Goal: Task Accomplishment & Management: Complete application form

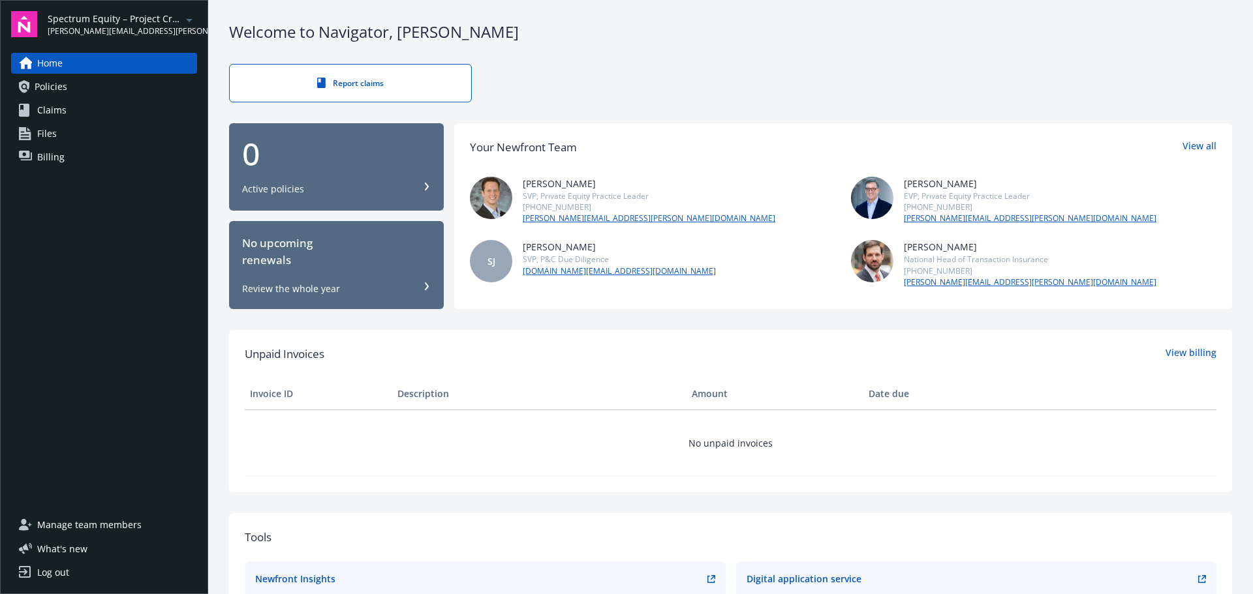
click at [35, 129] on link "Files" at bounding box center [104, 133] width 186 height 21
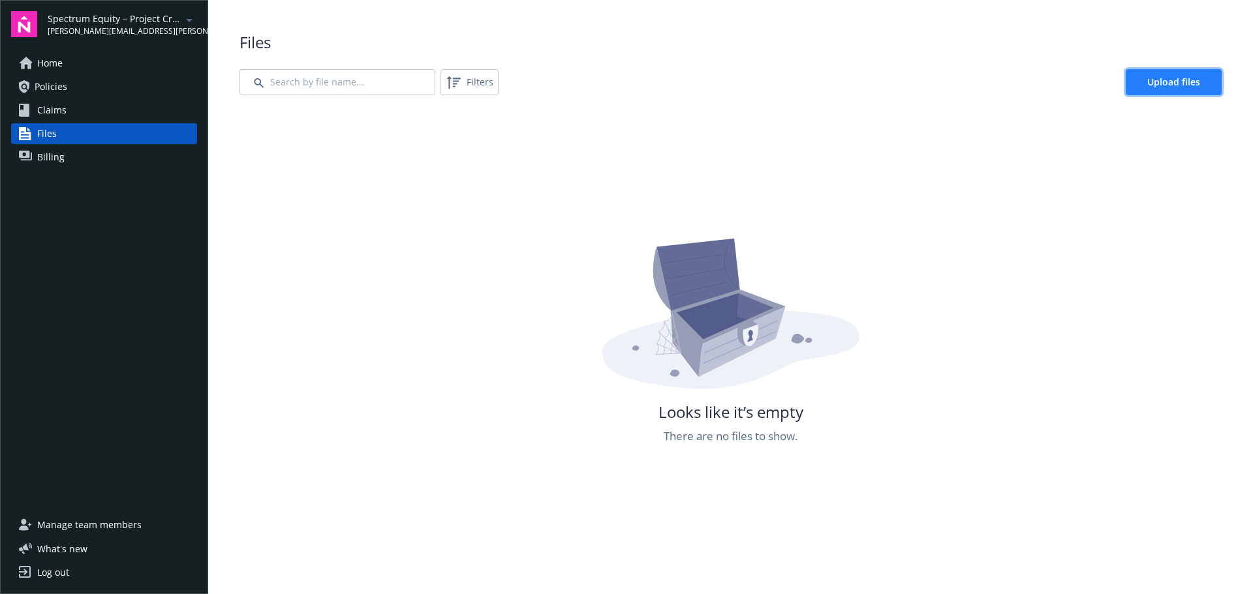
click at [1152, 76] on span "Upload files" at bounding box center [1173, 82] width 53 height 12
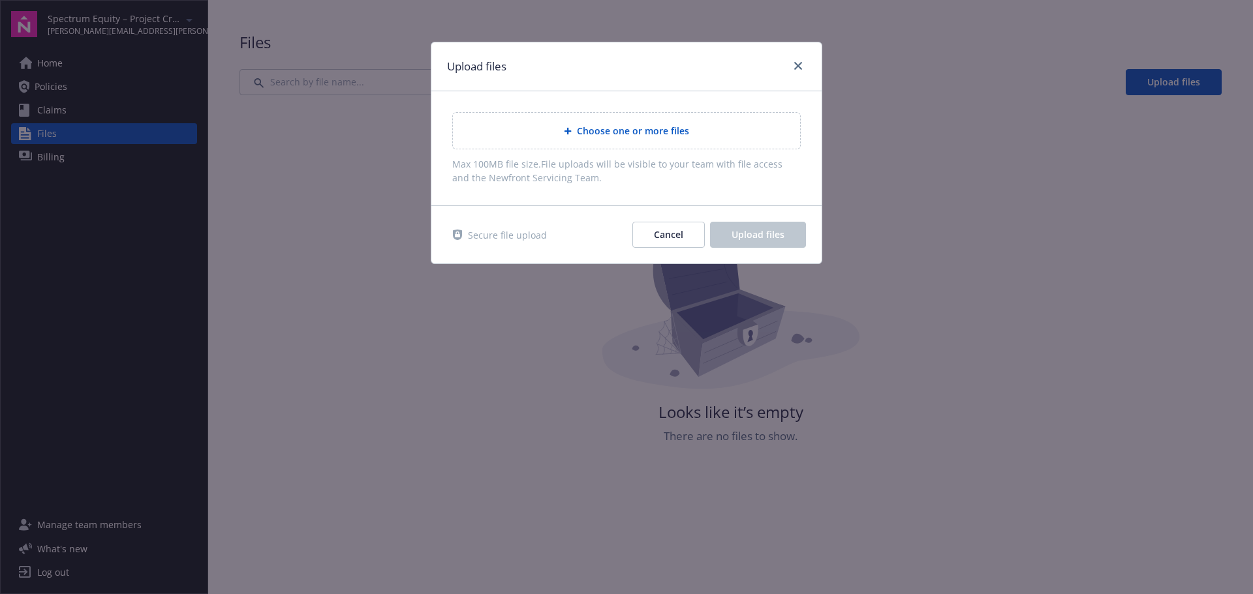
click at [566, 121] on div "Choose one or more files" at bounding box center [626, 131] width 347 height 36
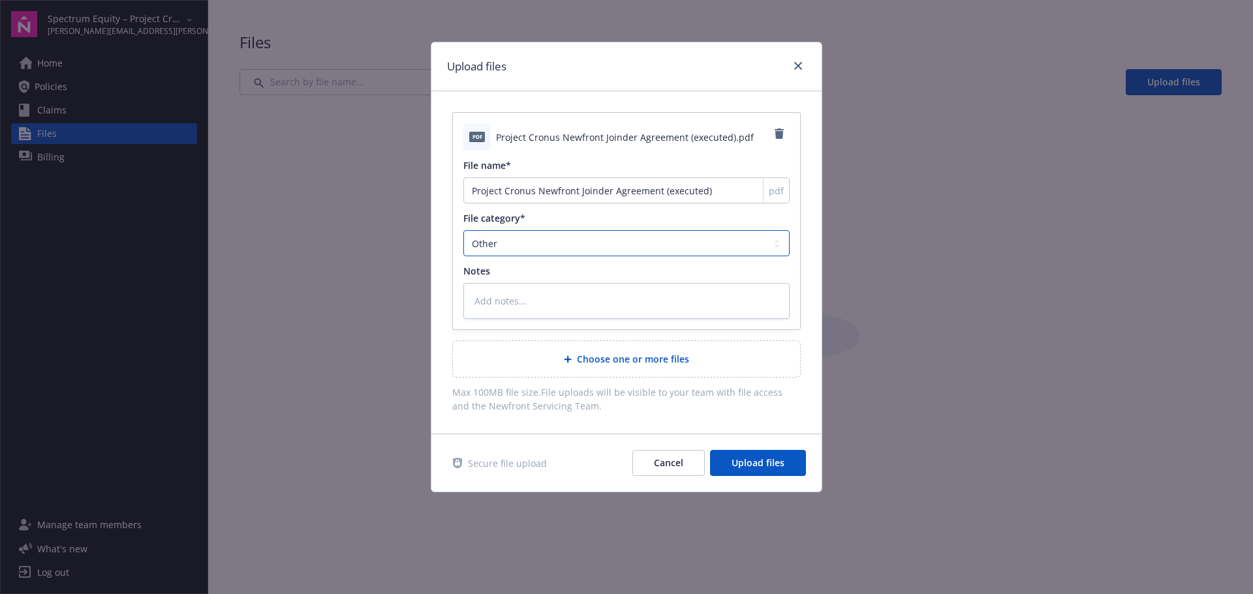
click at [536, 237] on select "Agreements Application - signed Application - unsigned Auto ID card Certificate…" at bounding box center [626, 243] width 326 height 26
select select "Agreements"
click at [463, 230] on select "Agreements Application - signed Application - unsigned Auto ID card Certificate…" at bounding box center [626, 243] width 326 height 26
click at [512, 305] on textarea at bounding box center [626, 301] width 326 height 36
type textarea "x"
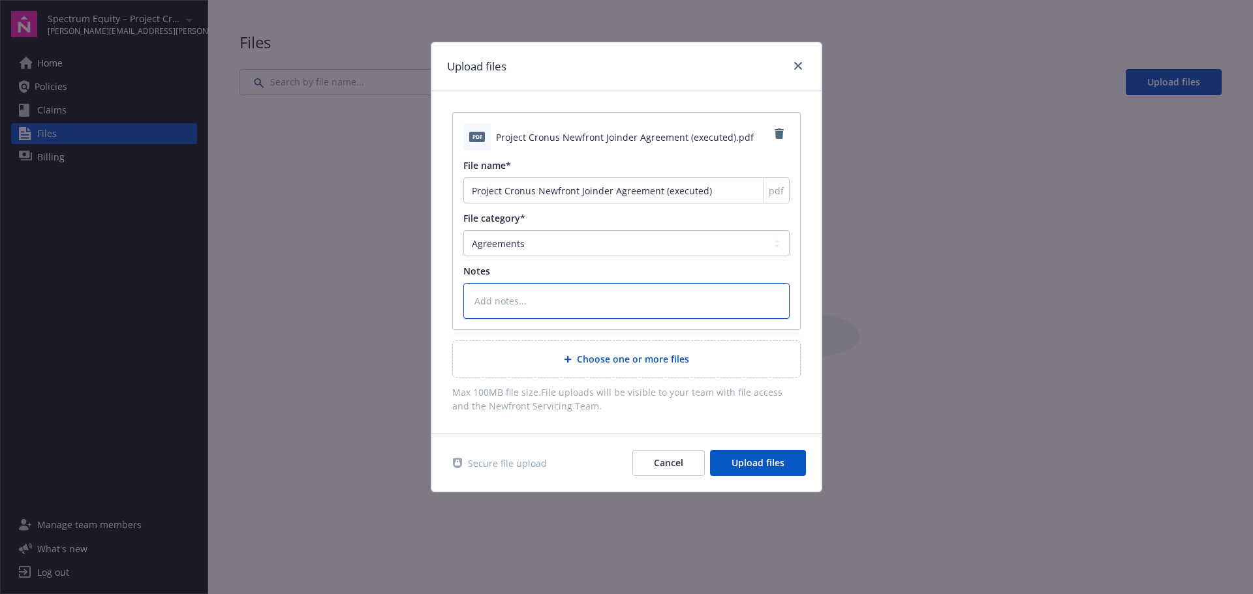
type textarea "N"
type textarea "x"
type textarea "Ne"
type textarea "x"
type textarea "New"
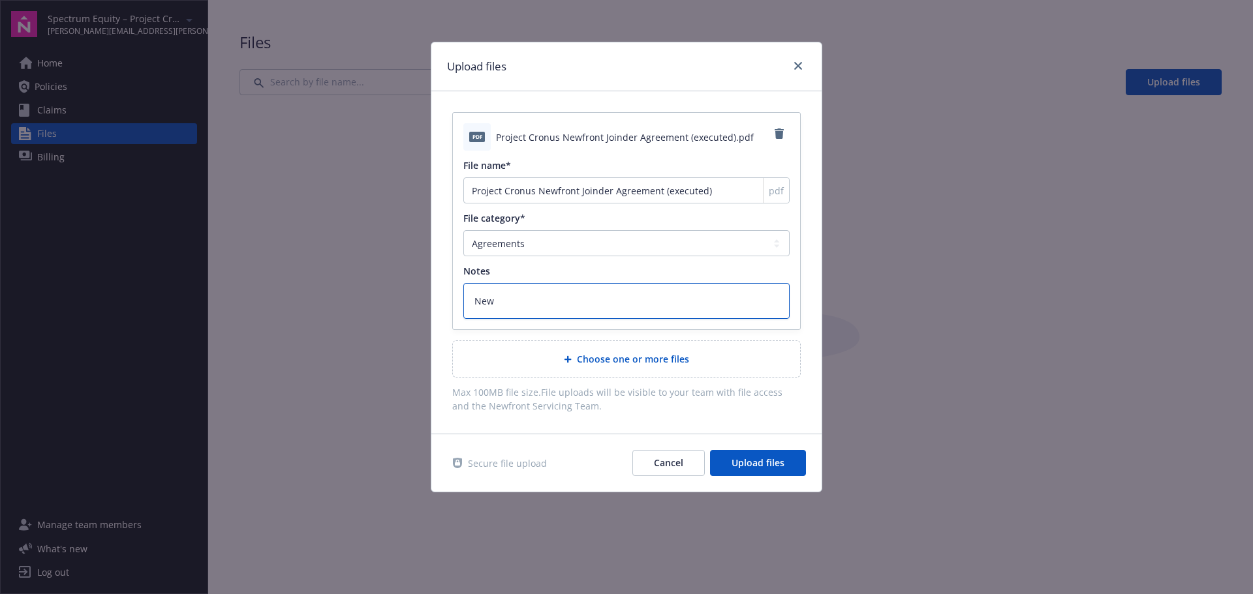
type textarea "x"
type textarea "Newf"
type textarea "x"
type textarea "Newfr"
type textarea "x"
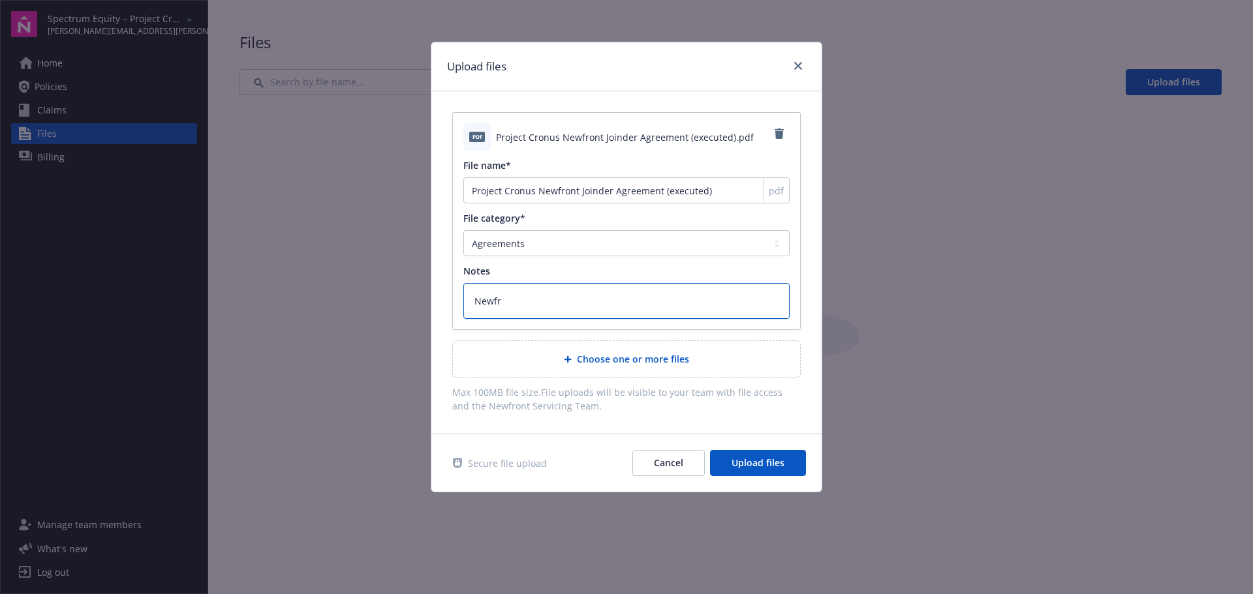
type textarea "Newfro"
type textarea "x"
type textarea "Newfron"
type textarea "x"
type textarea "Newfront"
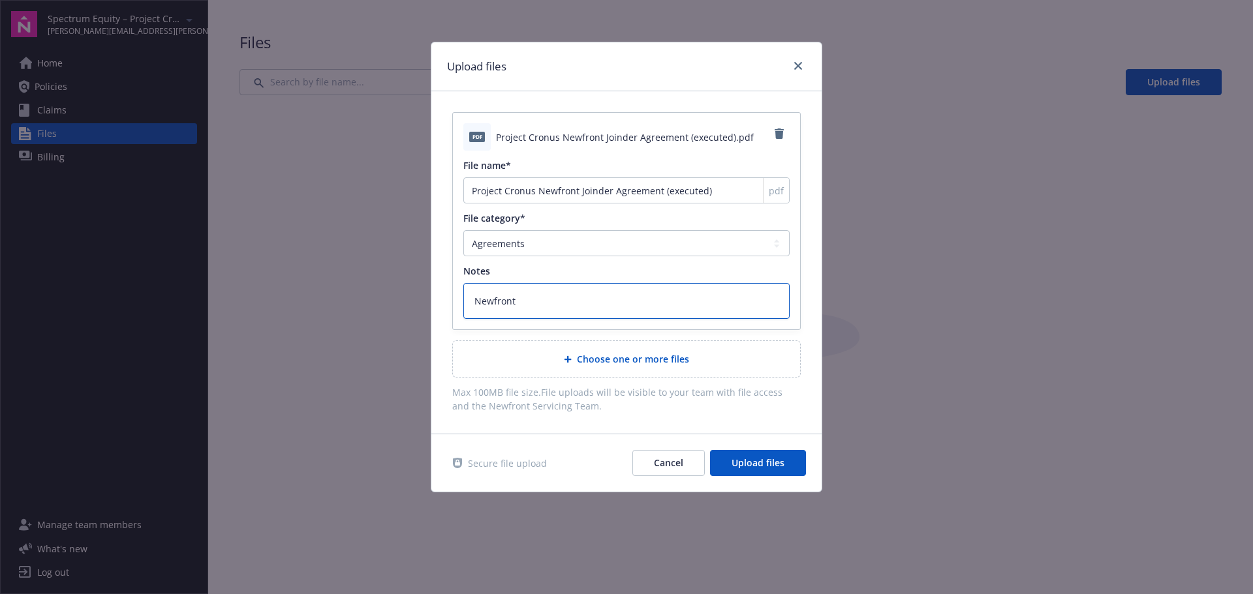
type textarea "x"
type textarea "Newfront"
type textarea "x"
type textarea "Newfront s"
type textarea "x"
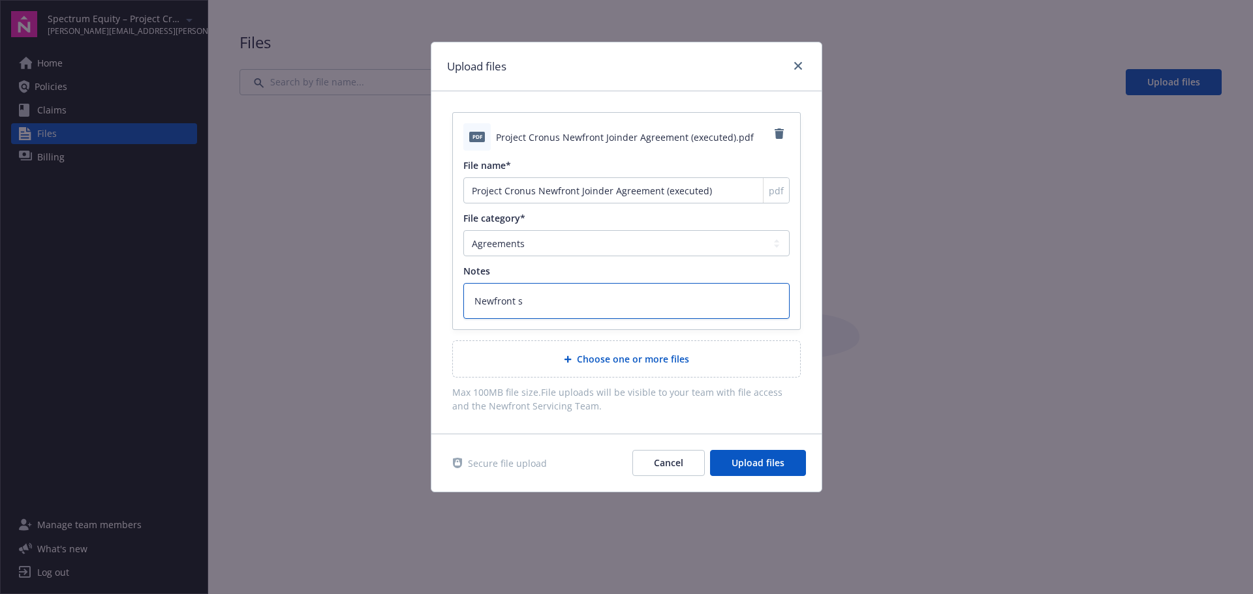
type textarea "Newfront"
type textarea "x"
type textarea "Newfront S"
type textarea "x"
type textarea "Newfront Si"
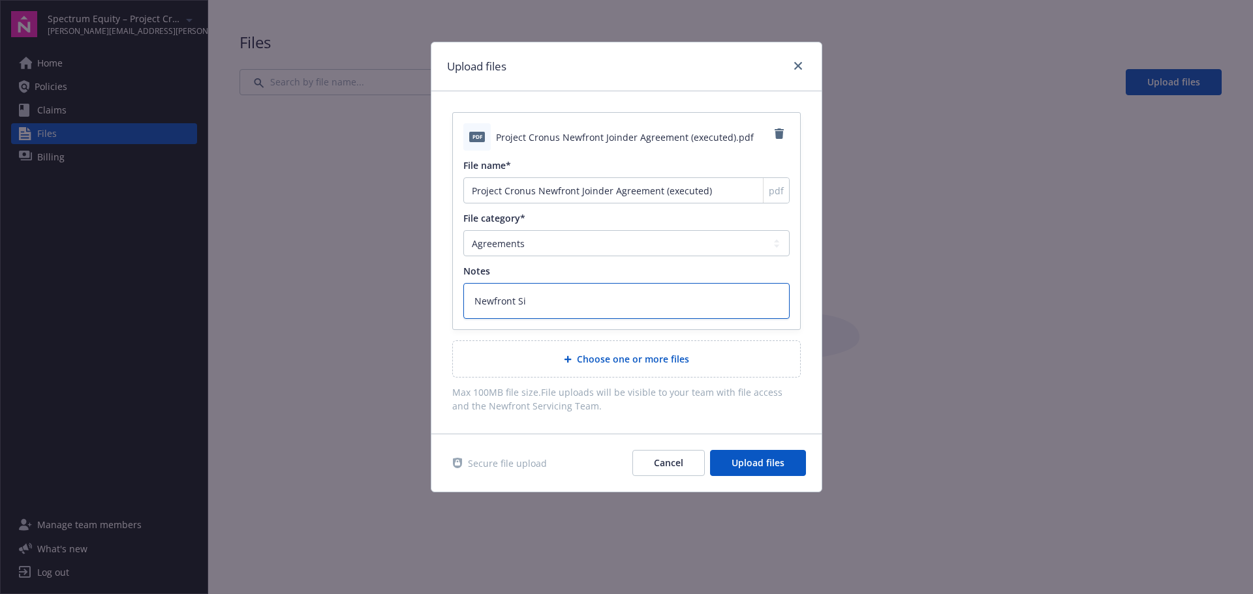
type textarea "x"
type textarea "Newfront Sig"
type textarea "x"
type textarea "Newfront Sign"
type textarea "x"
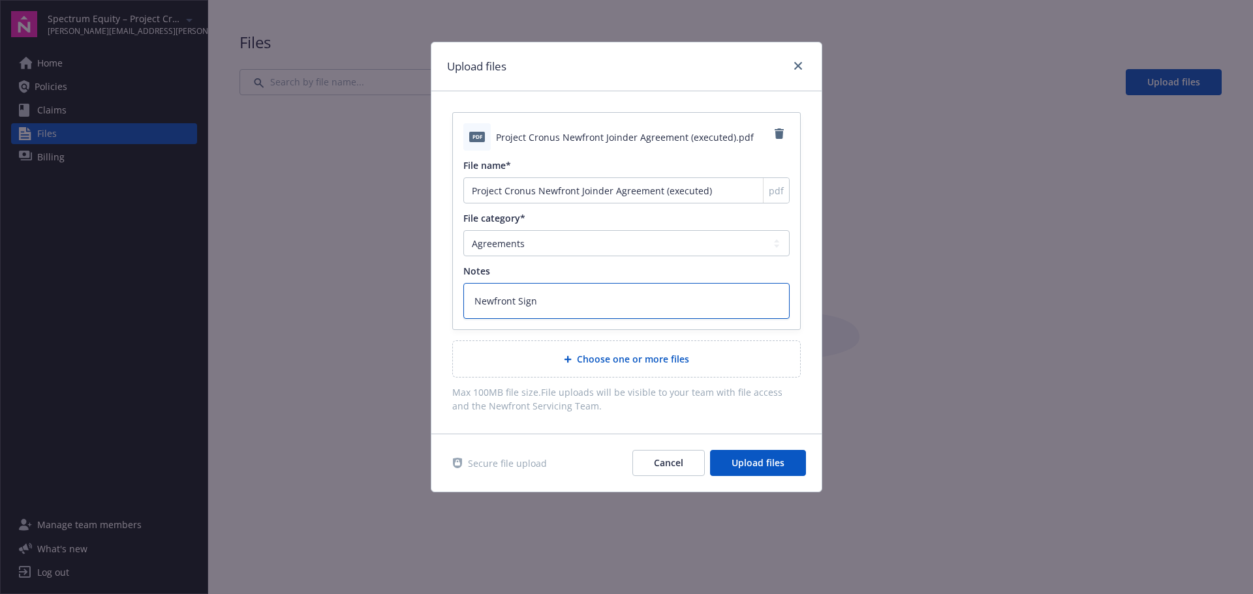
type textarea "Newfront Signe"
type textarea "x"
type textarea "Newfront Signed"
type textarea "x"
type textarea "Newfront Signed"
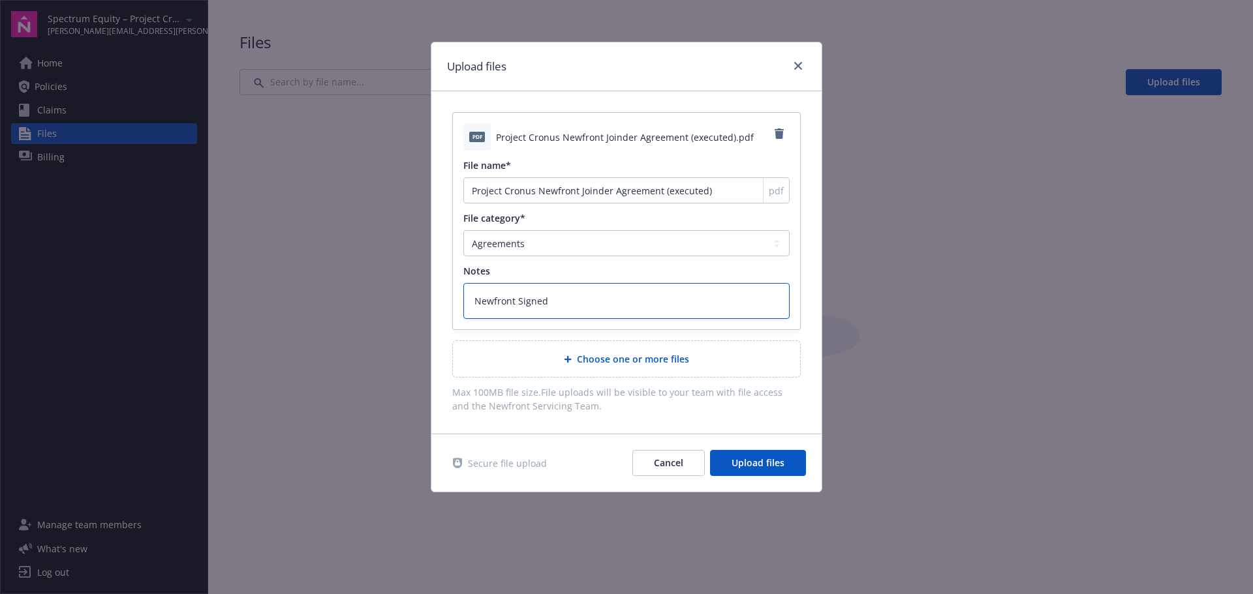
type textarea "x"
type textarea "Newfront Signed J"
type textarea "x"
type textarea "Newfront Signed [PERSON_NAME]"
type textarea "x"
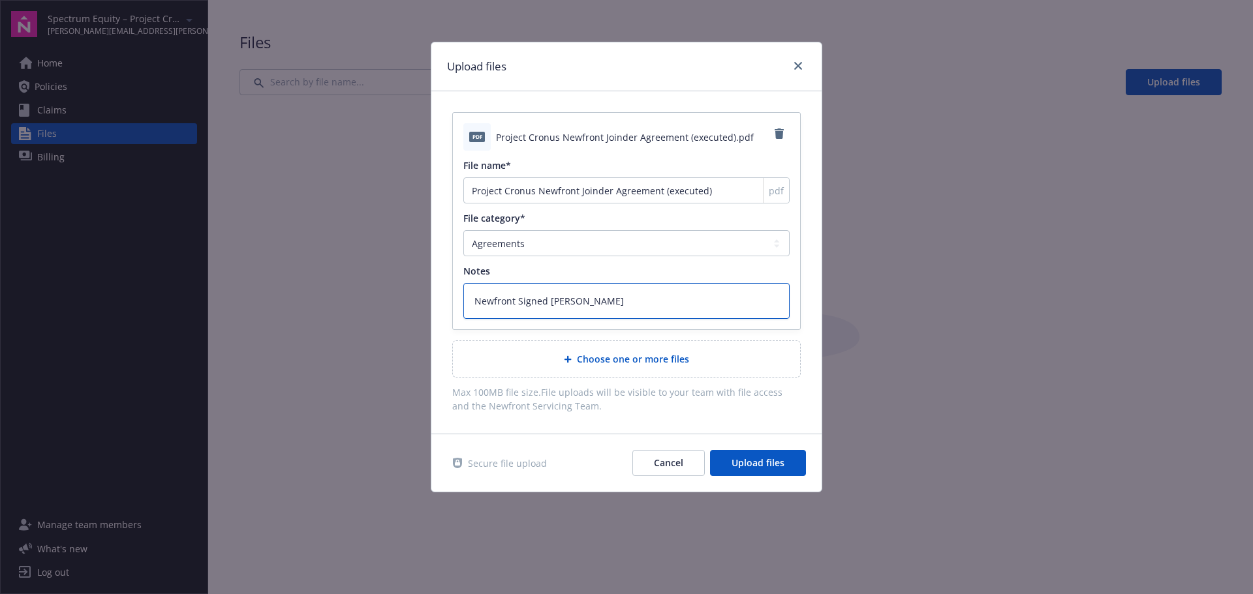
type textarea "Newfront Signed Joi"
type textarea "x"
type textarea "Newfront Signed Join"
type textarea "x"
type textarea "Newfront Signed Joind"
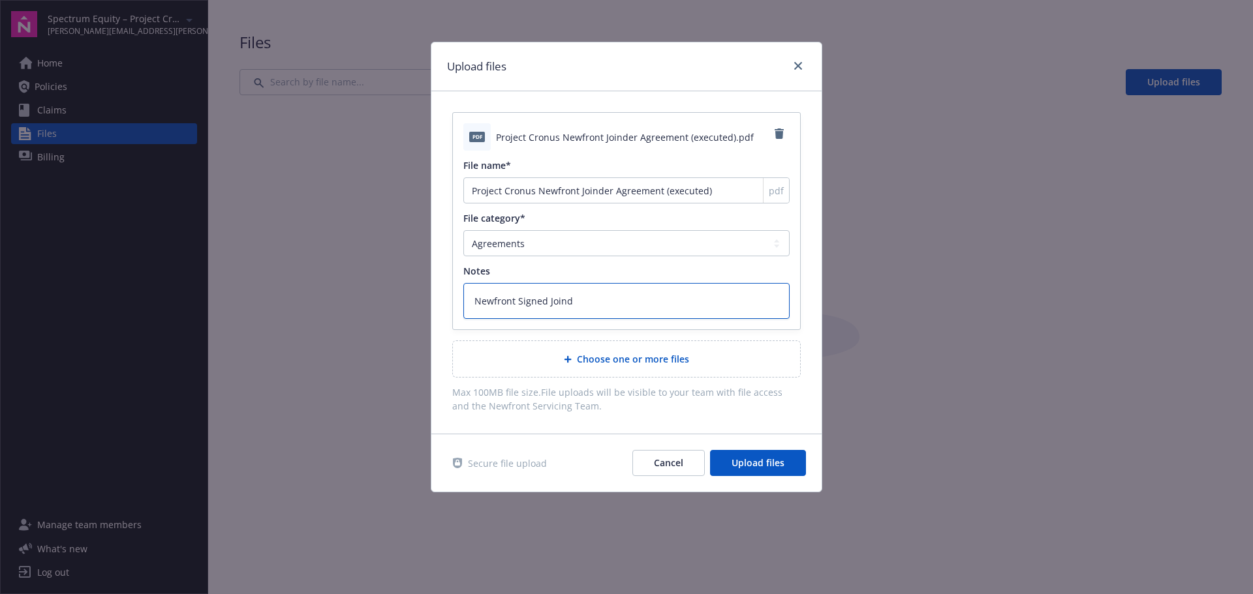
type textarea "x"
type textarea "Newfront Signed Joinde"
type textarea "x"
type textarea "Newfront Signed [PERSON_NAME]"
type textarea "x"
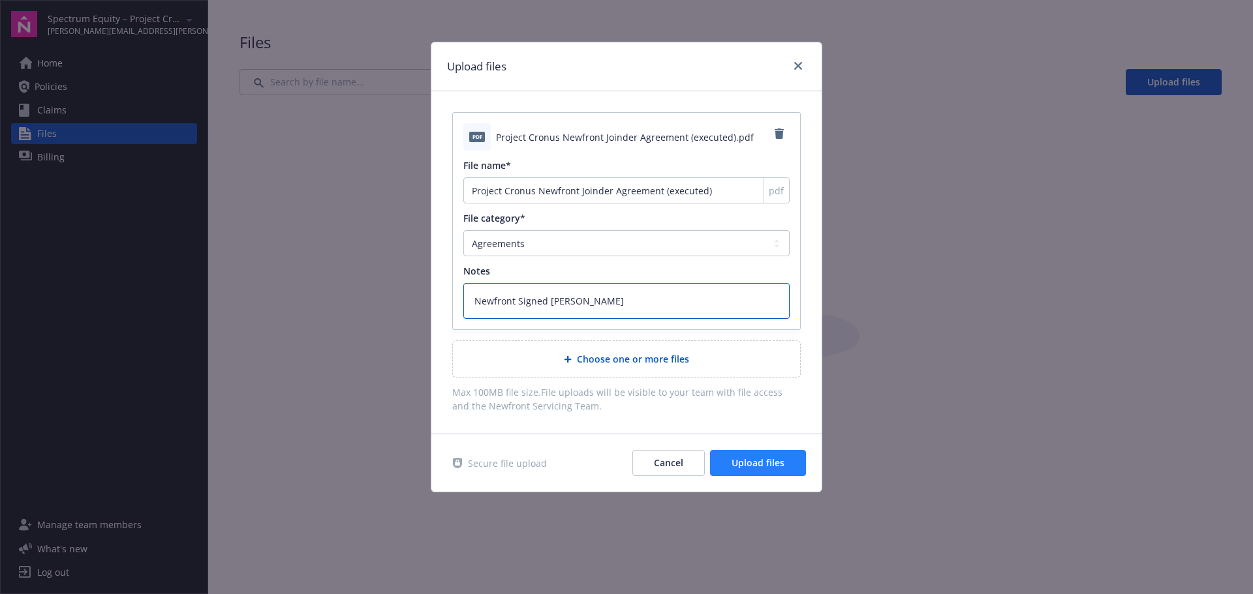
type textarea "Newfront Signed [PERSON_NAME]"
click at [743, 464] on span "Upload files" at bounding box center [758, 463] width 53 height 12
type textarea "x"
